Goal: Task Accomplishment & Management: Use online tool/utility

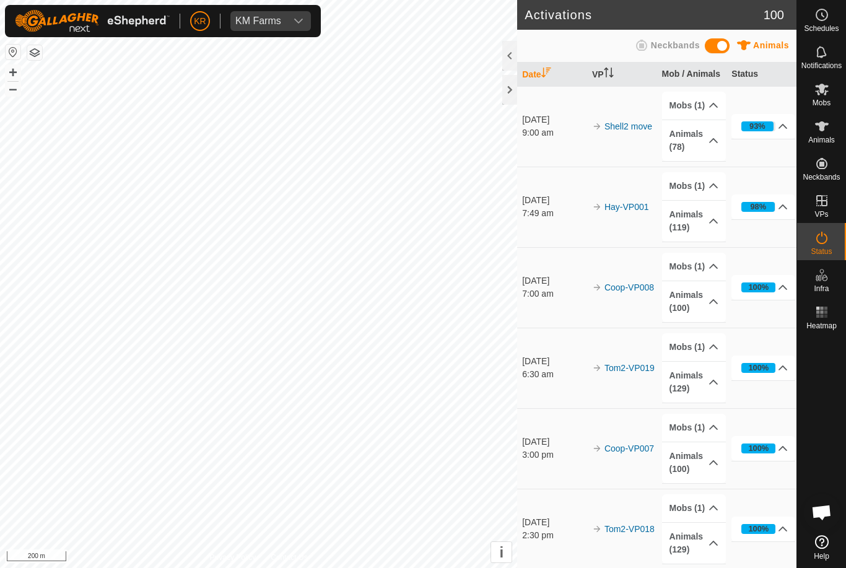
click at [817, 390] on div at bounding box center [821, 432] width 49 height 196
click at [834, 101] on div "Mobs" at bounding box center [821, 92] width 49 height 37
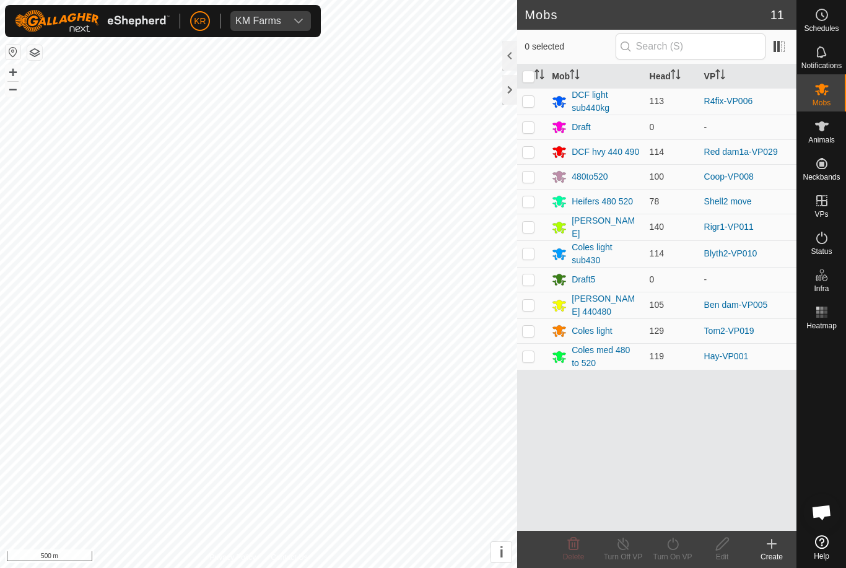
click at [758, 153] on link "Red dam1a-VP029" at bounding box center [741, 152] width 74 height 10
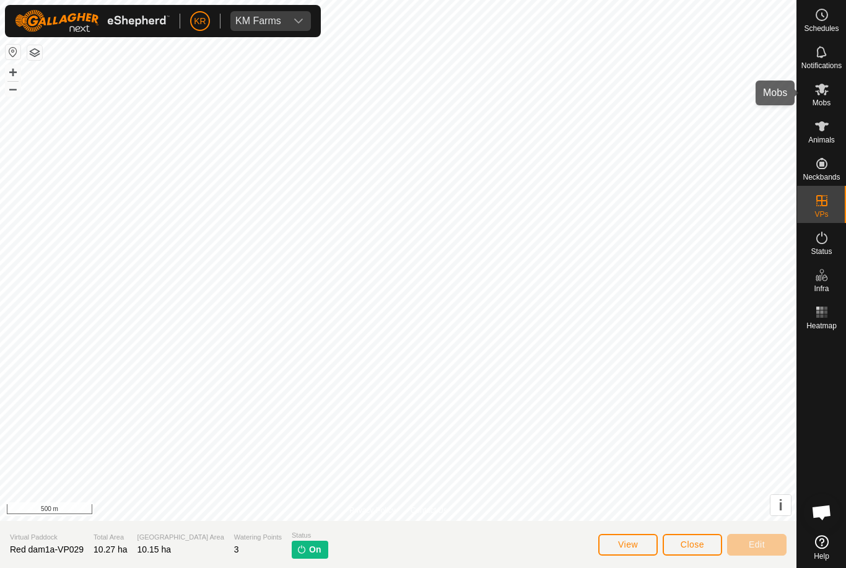
click at [830, 97] on es-mob-svg-icon at bounding box center [822, 89] width 22 height 20
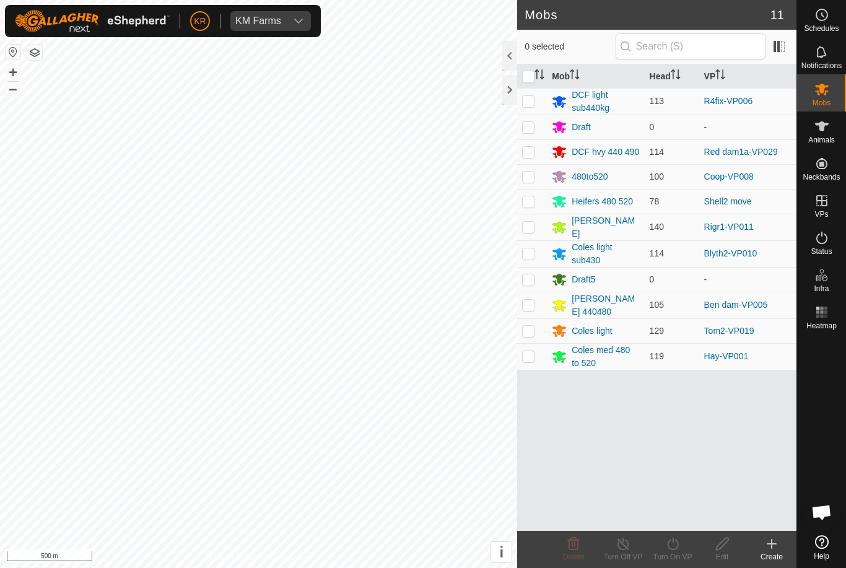
click at [536, 155] on td at bounding box center [532, 151] width 30 height 25
checkbox input "true"
click at [676, 551] on div "Turn On VP" at bounding box center [673, 556] width 50 height 11
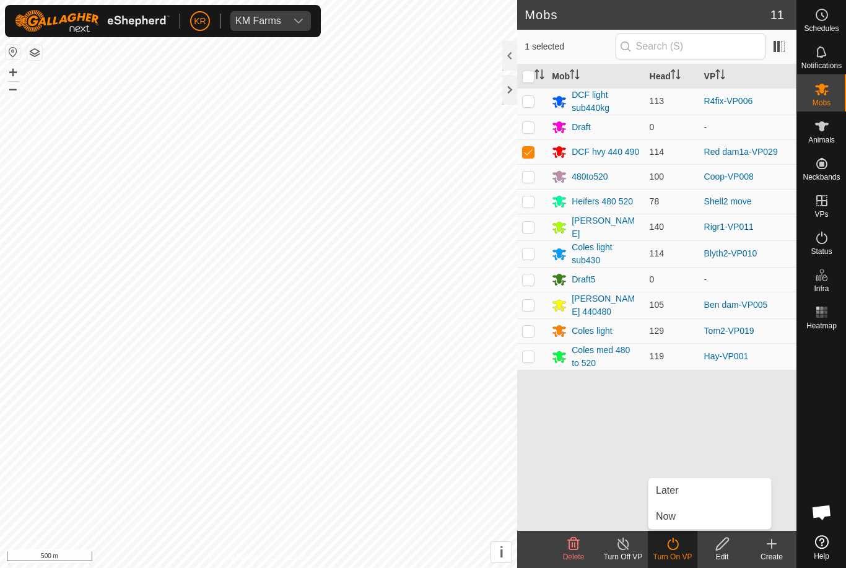
click at [684, 518] on link "Now" at bounding box center [709, 516] width 123 height 25
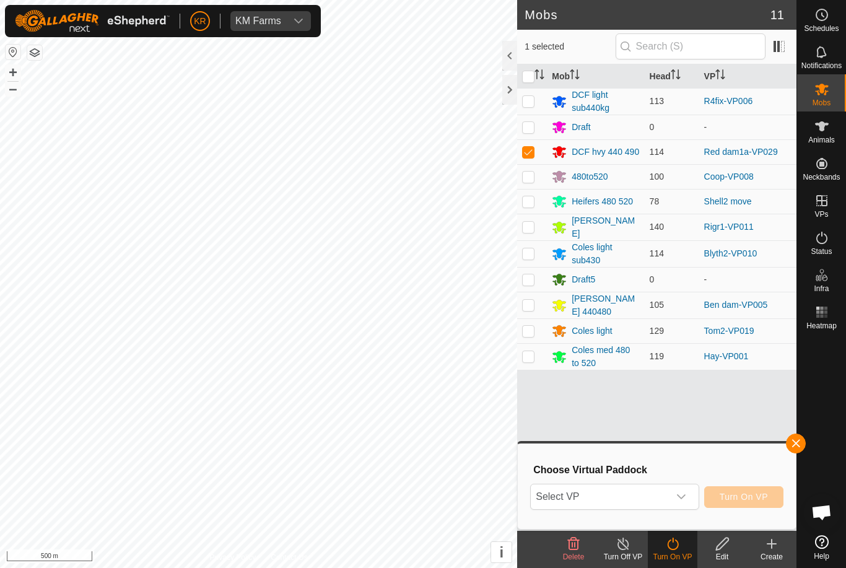
click at [624, 501] on span "Select VP" at bounding box center [599, 496] width 137 height 25
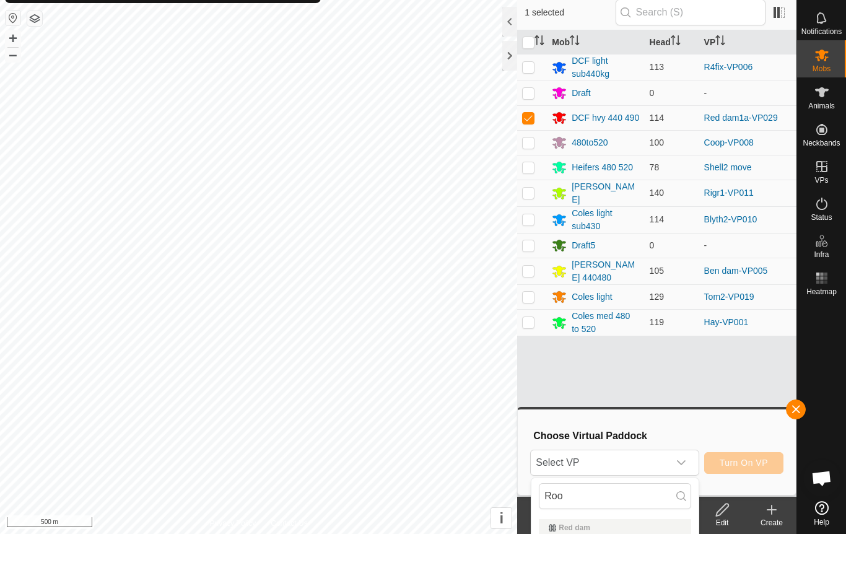
scroll to position [34, 0]
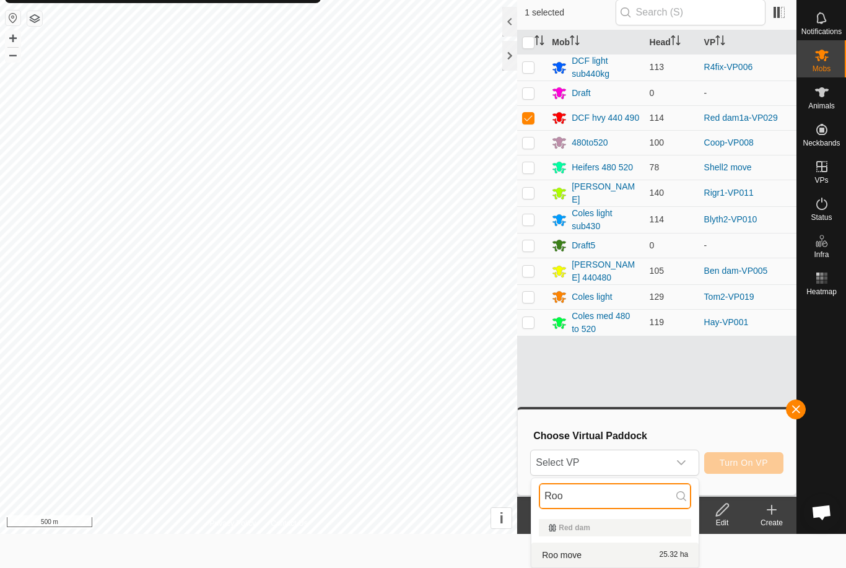
type input "Roo"
click at [624, 549] on div "Roo move 25.32 ha" at bounding box center [615, 554] width 152 height 15
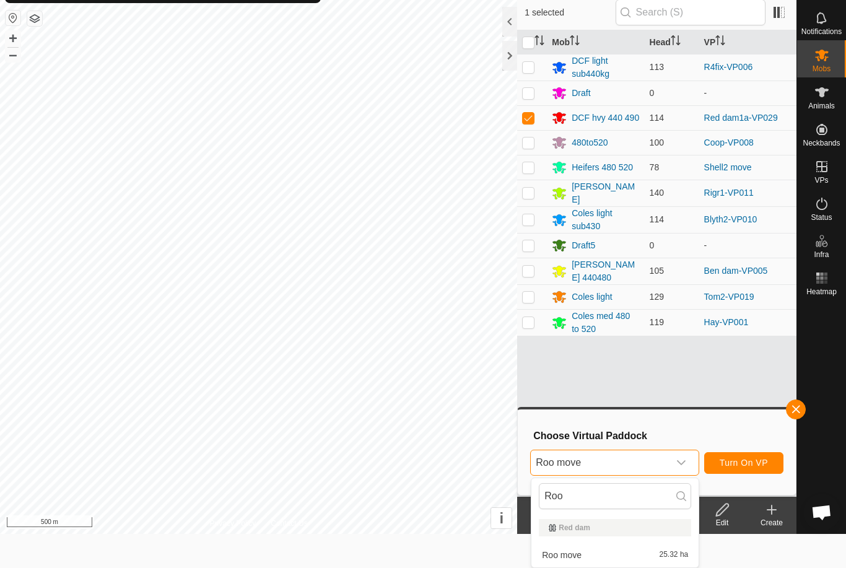
scroll to position [0, 0]
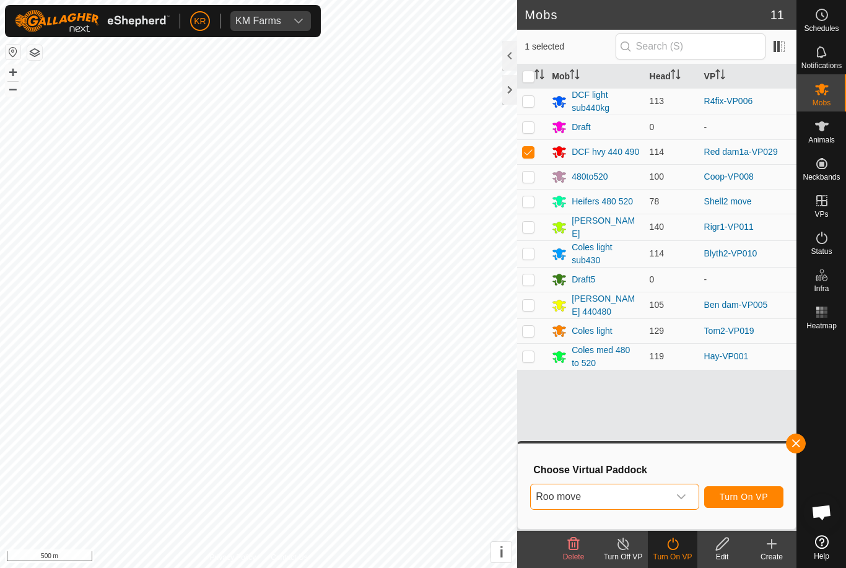
click at [751, 497] on span "Turn On VP" at bounding box center [744, 497] width 48 height 10
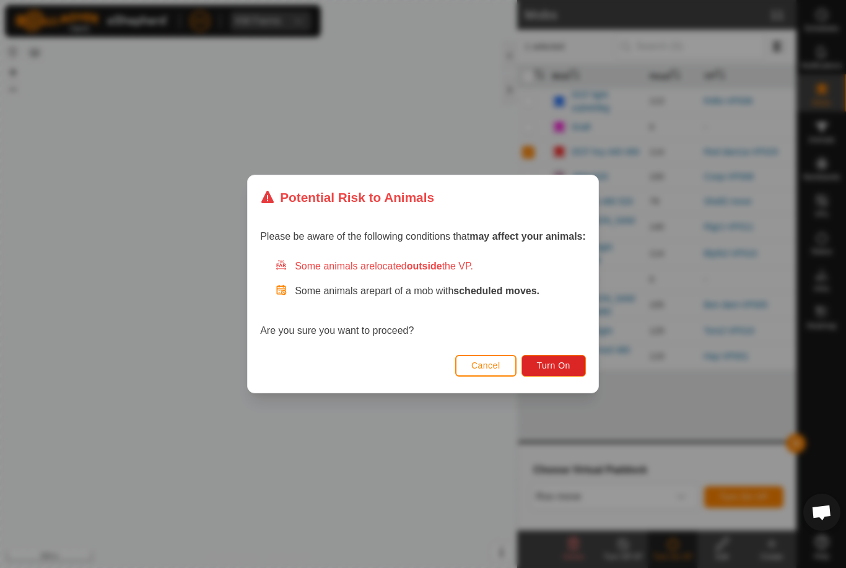
click at [567, 369] on span "Turn On" at bounding box center [553, 365] width 33 height 10
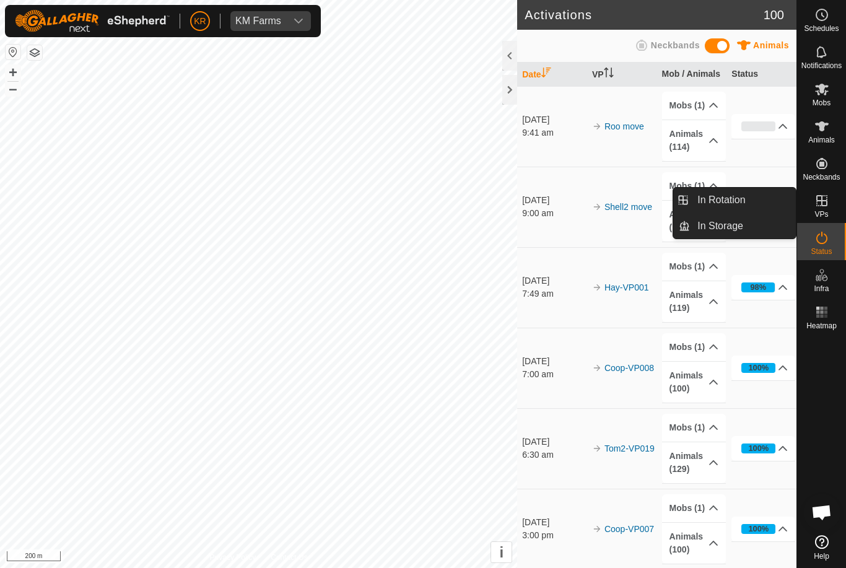
click at [773, 191] on link "In Rotation" at bounding box center [743, 200] width 106 height 25
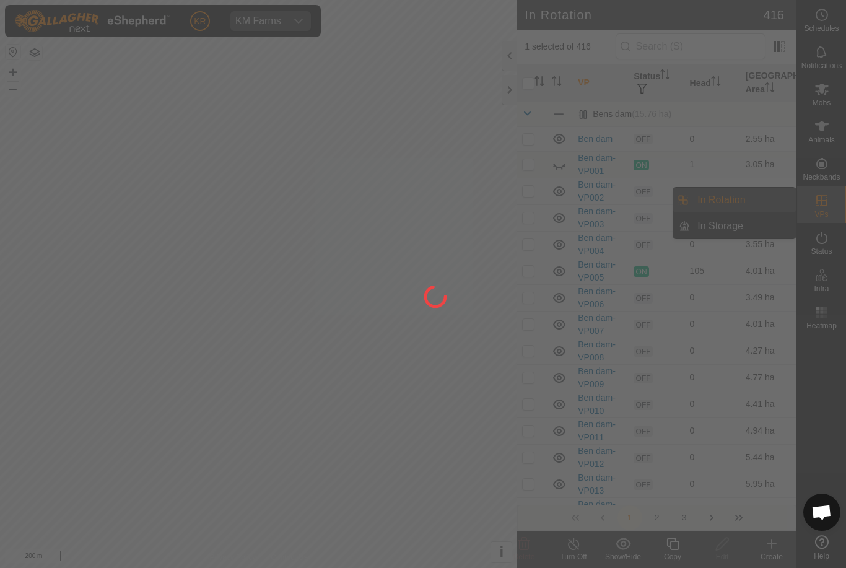
click at [736, 196] on div at bounding box center [423, 284] width 846 height 568
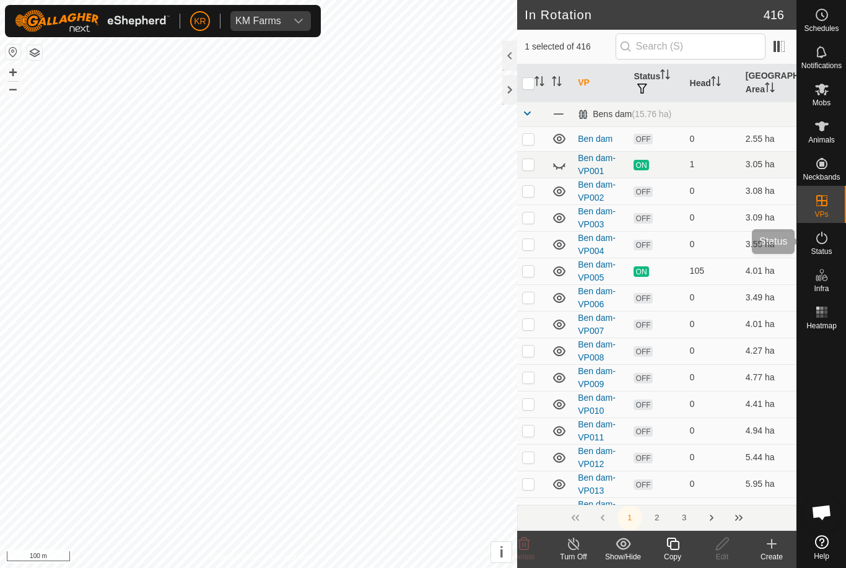
click at [818, 237] on icon at bounding box center [821, 237] width 15 height 15
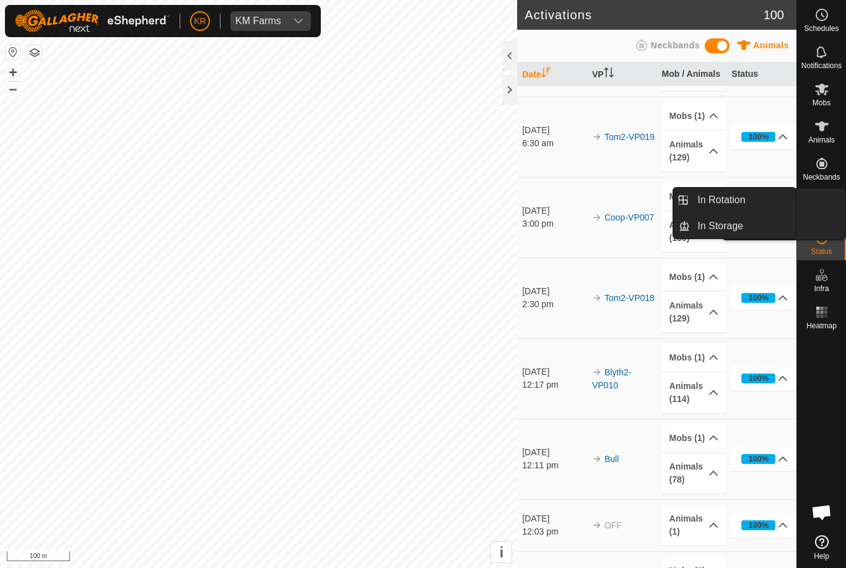
scroll to position [313, 0]
click at [829, 200] on es-virtualpaddocks-svg-icon at bounding box center [822, 201] width 22 height 20
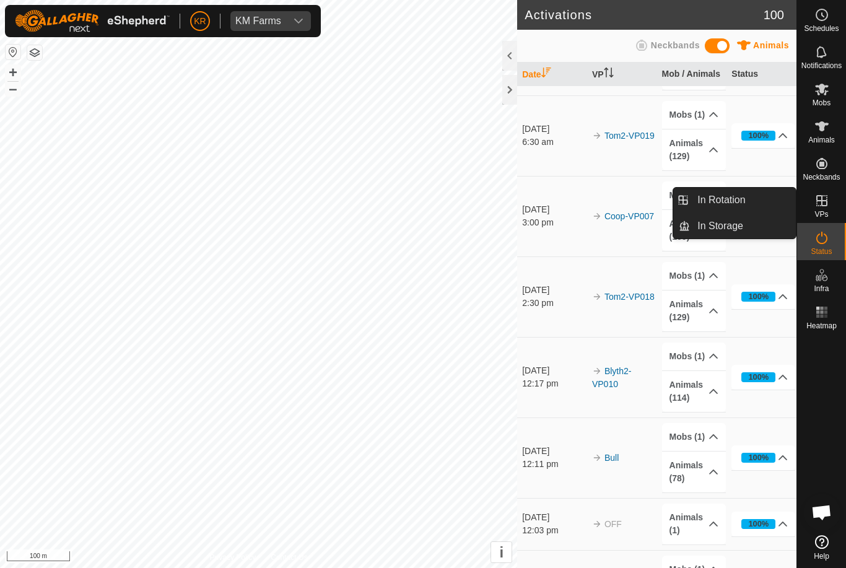
click at [756, 201] on link "In Rotation" at bounding box center [743, 200] width 106 height 25
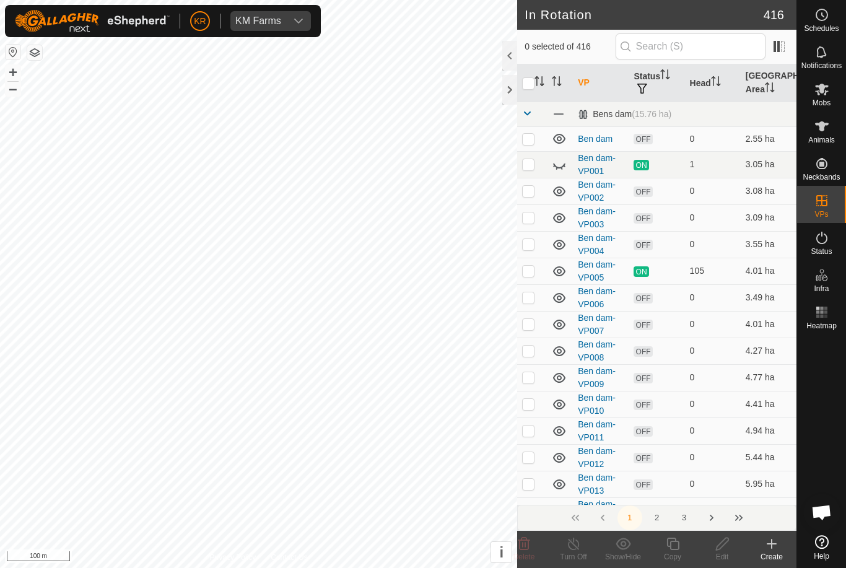
click at [771, 555] on div "Create" at bounding box center [772, 556] width 50 height 11
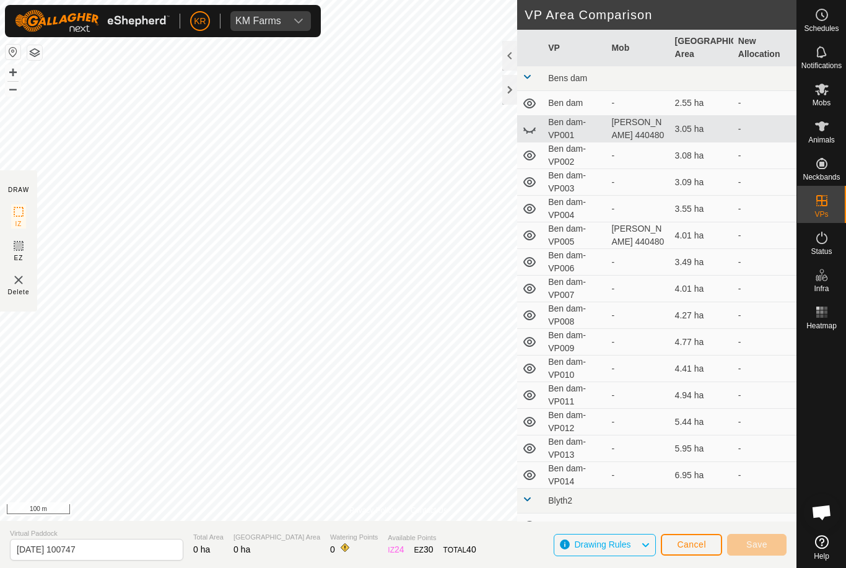
click at [745, 123] on td "-" at bounding box center [764, 129] width 63 height 27
click at [720, 240] on td "4.01 ha" at bounding box center [701, 235] width 63 height 27
click at [669, 555] on button "Cancel" at bounding box center [691, 545] width 61 height 22
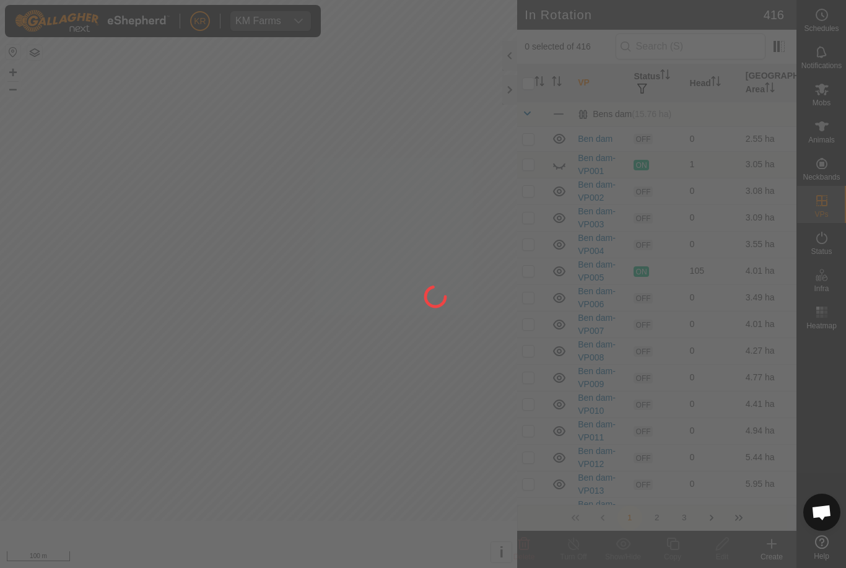
click at [695, 542] on div at bounding box center [423, 284] width 846 height 568
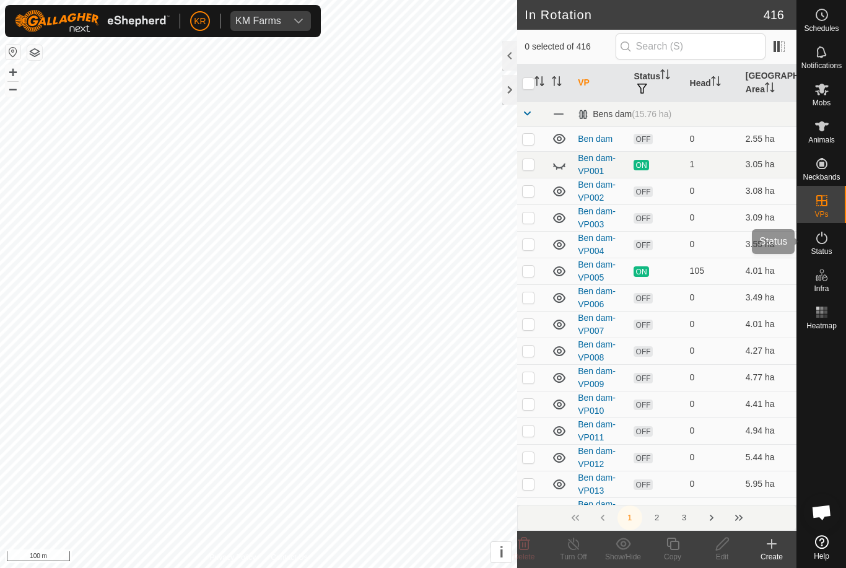
click at [827, 246] on es-activation-svg-icon at bounding box center [822, 238] width 22 height 20
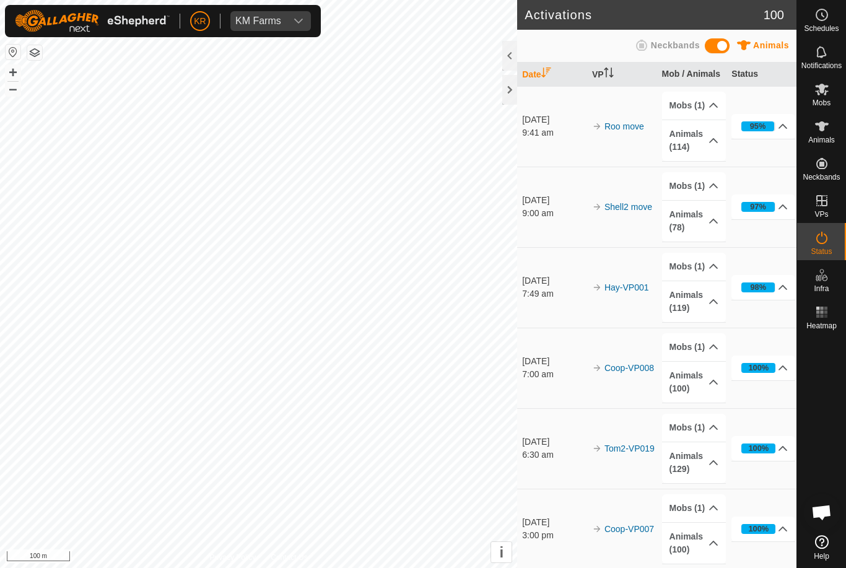
click at [819, 246] on es-activation-svg-icon at bounding box center [822, 238] width 22 height 20
